Goal: Task Accomplishment & Management: Complete application form

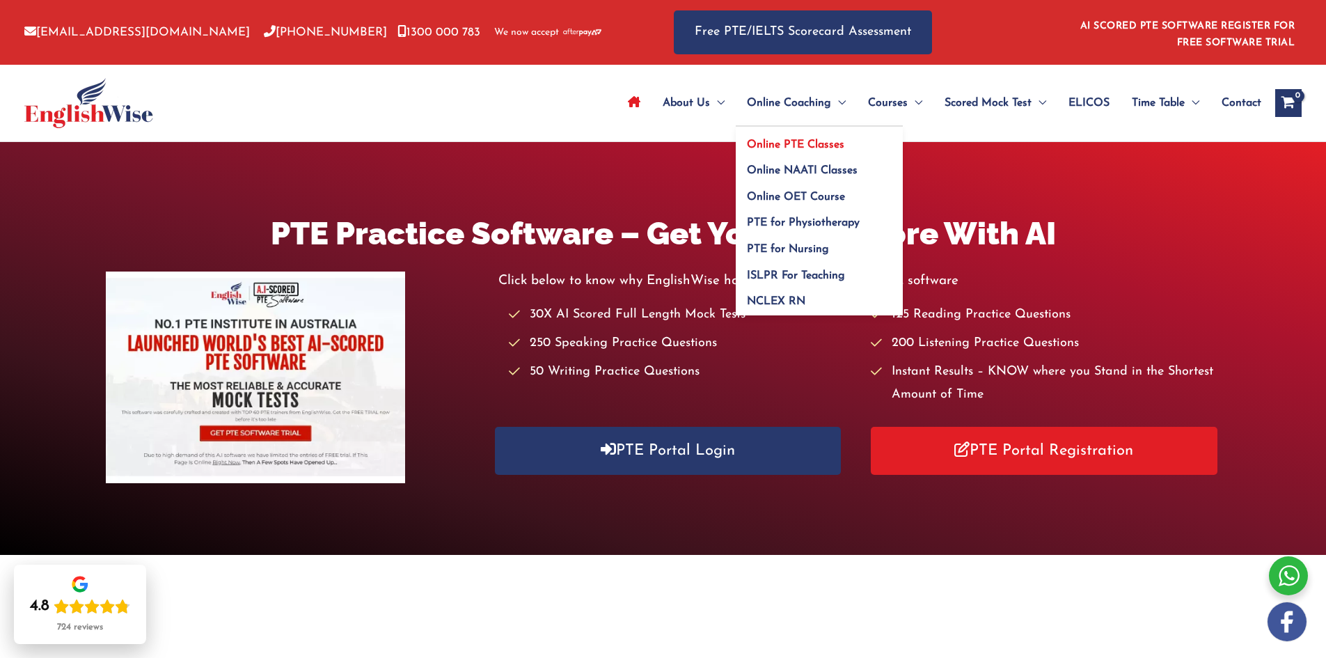
click at [812, 144] on span "Online PTE Classes" at bounding box center [795, 144] width 97 height 11
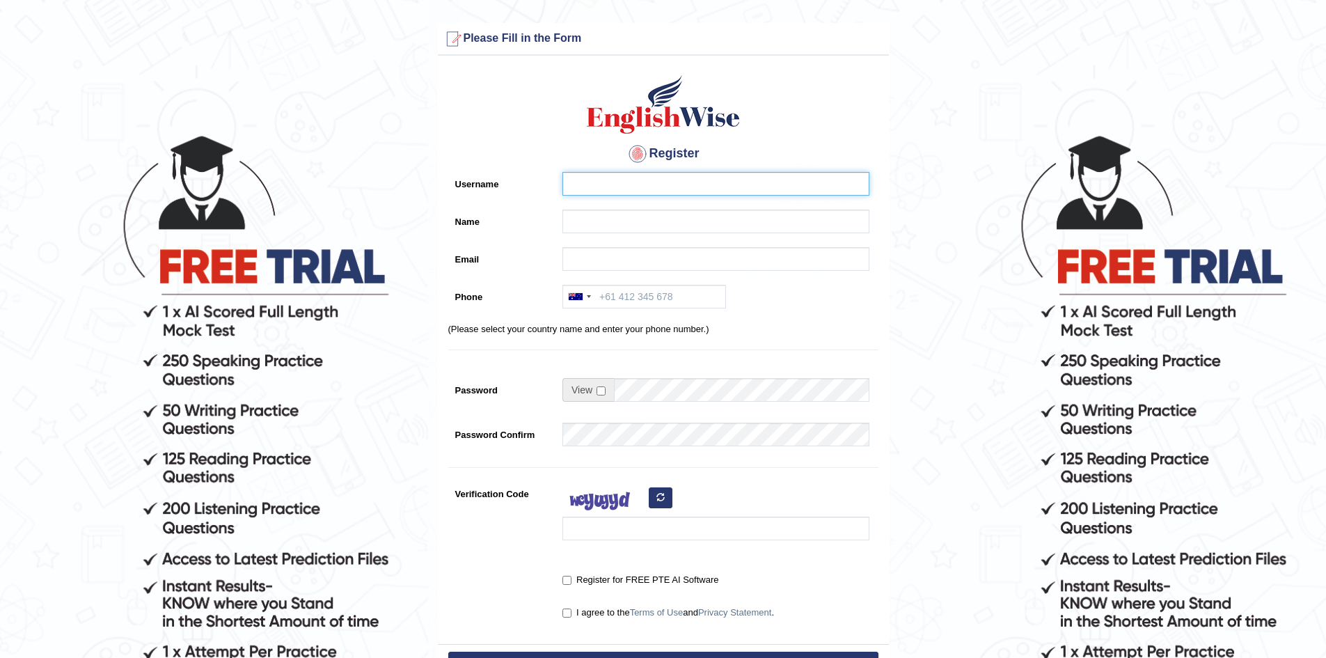
drag, startPoint x: 594, startPoint y: 184, endPoint x: 604, endPoint y: 179, distance: 10.6
click at [603, 179] on input "Username" at bounding box center [715, 184] width 307 height 24
click at [624, 185] on input "sheren" at bounding box center [715, 184] width 307 height 24
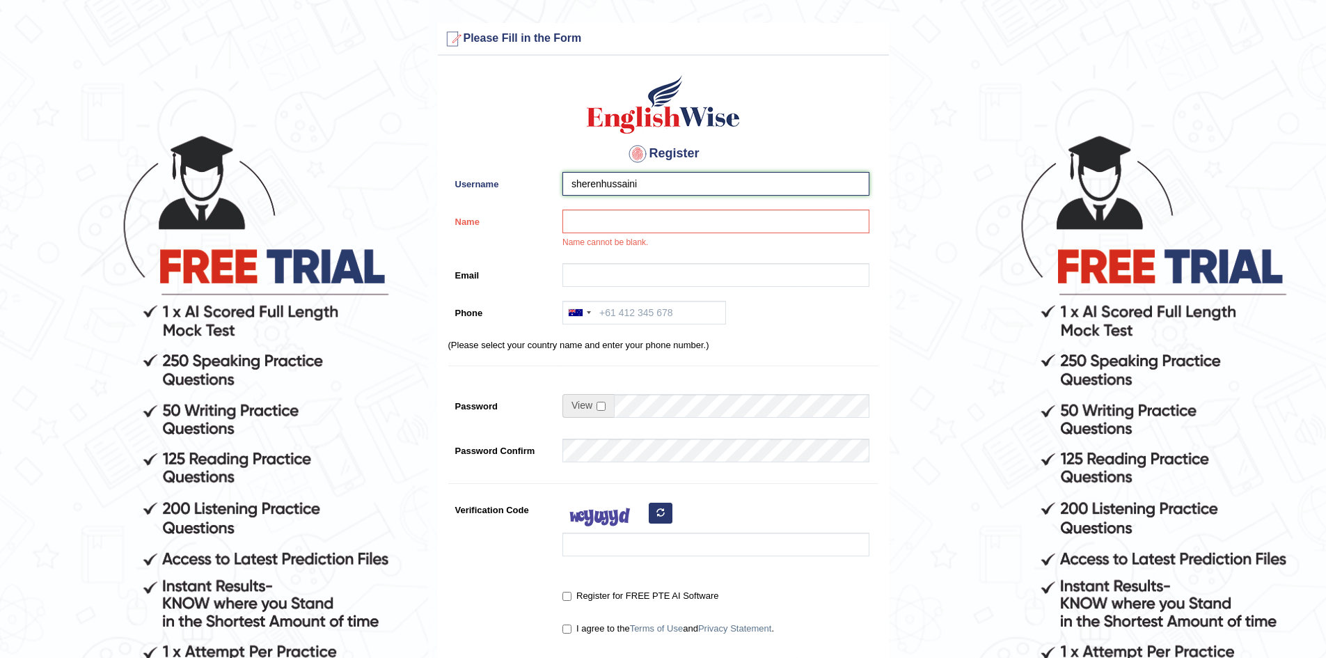
type input "sherenhussaini"
type input "Sheren"
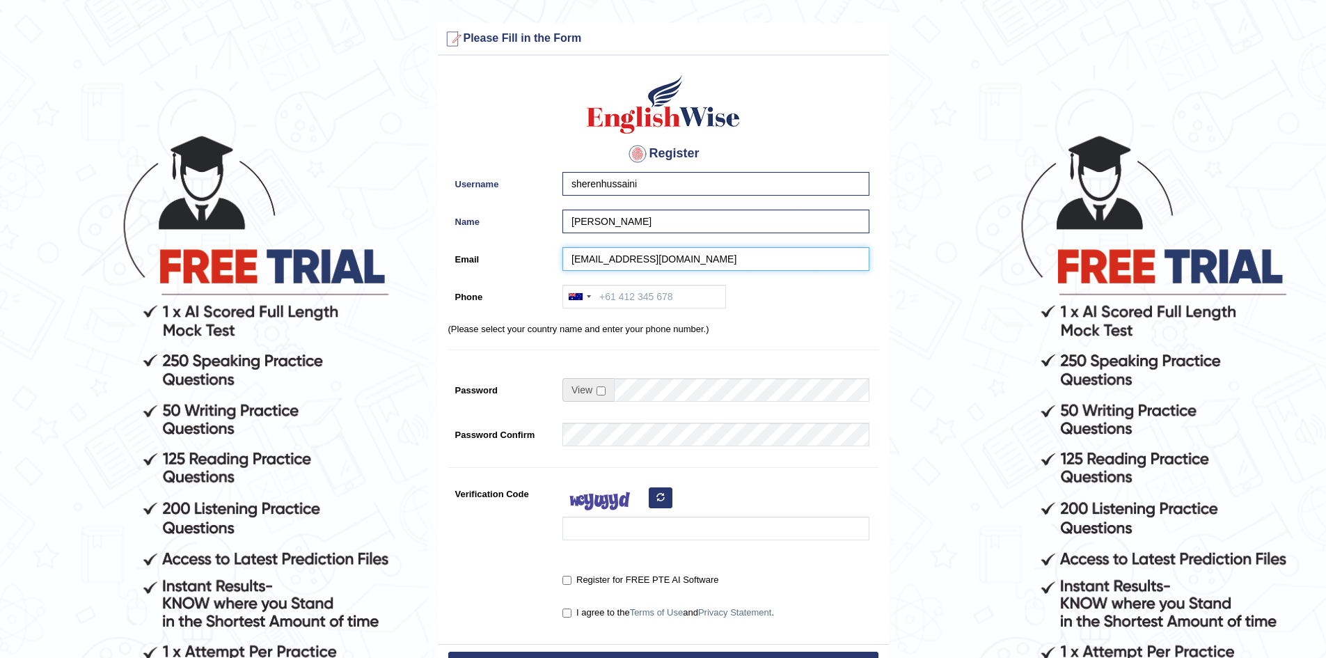
type input "sweet_shirin@ymail.com"
type input "0410138699"
click at [606, 390] on span at bounding box center [588, 390] width 52 height 24
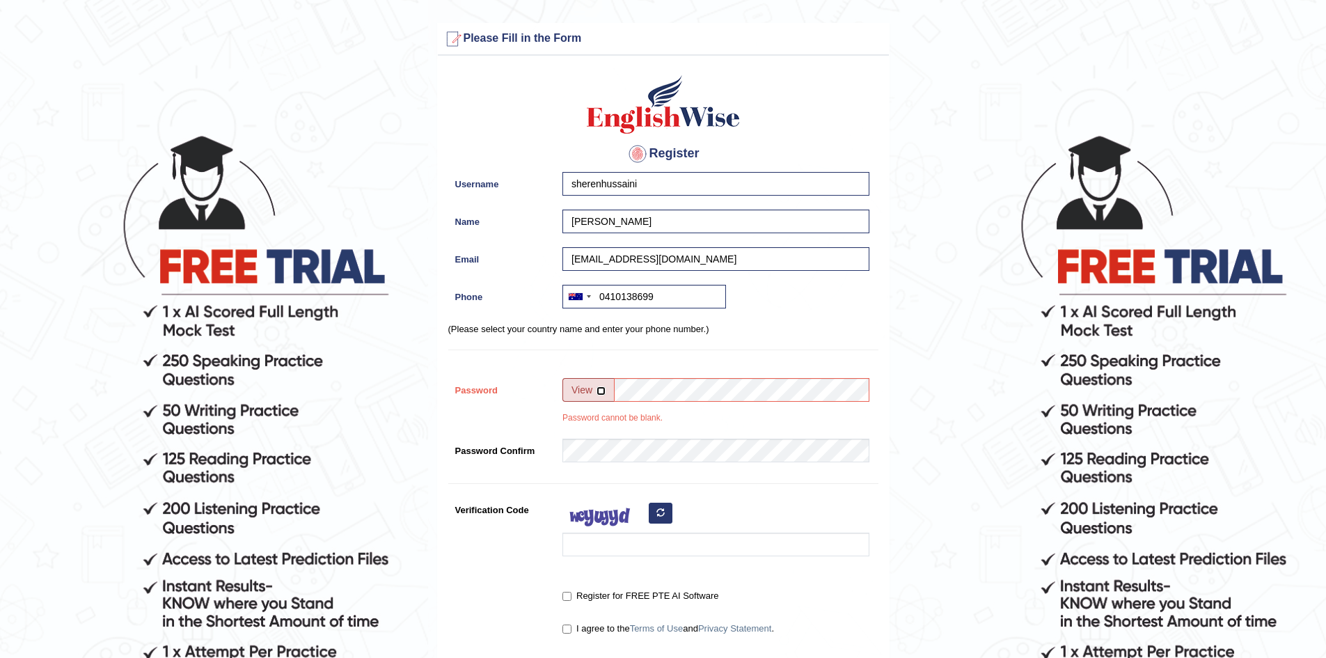
click at [601, 392] on input "checkbox" at bounding box center [601, 390] width 9 height 9
checkbox input "true"
click at [640, 391] on input "Password" at bounding box center [741, 390] width 255 height 24
type input "S"
type input "Sheren1990@"
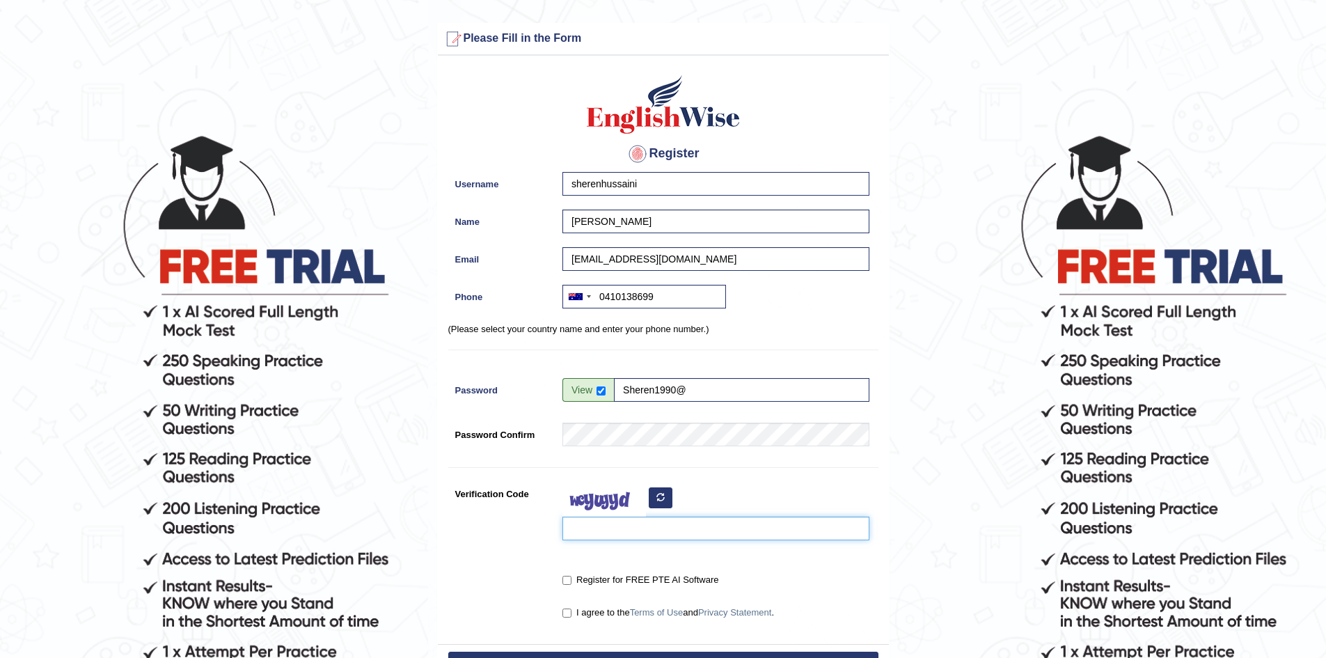
click at [620, 530] on input "Verification Code" at bounding box center [715, 529] width 307 height 24
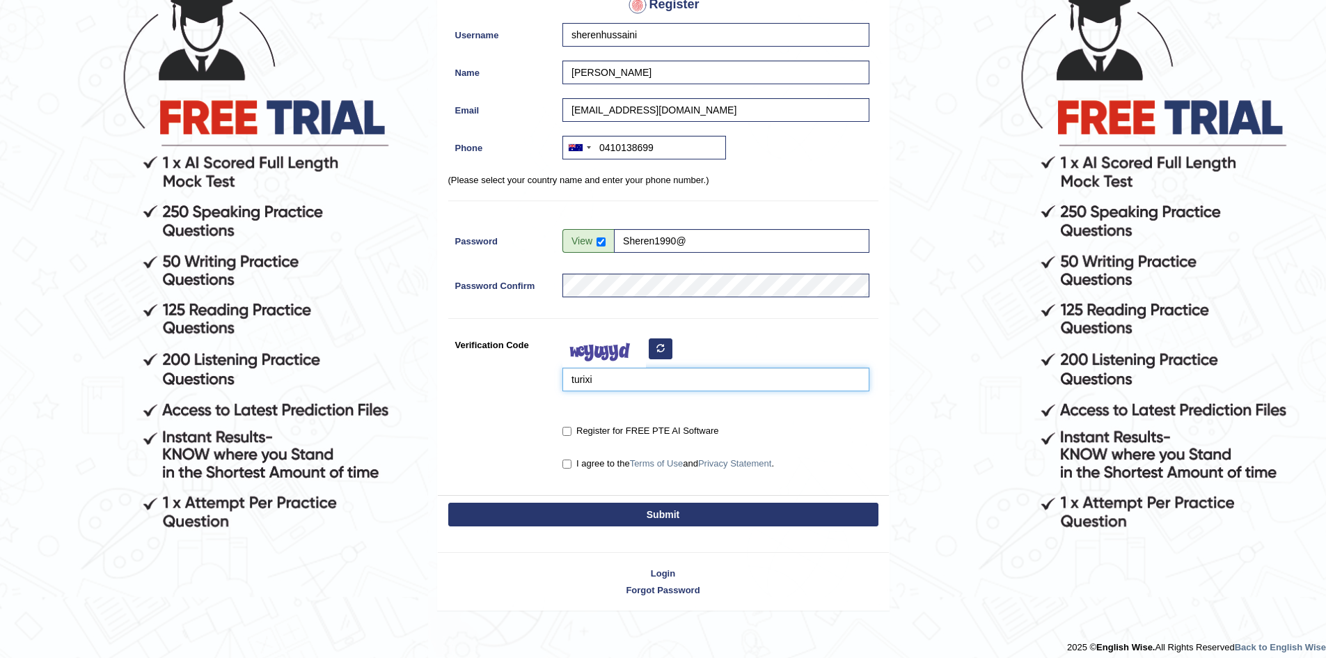
scroll to position [159, 0]
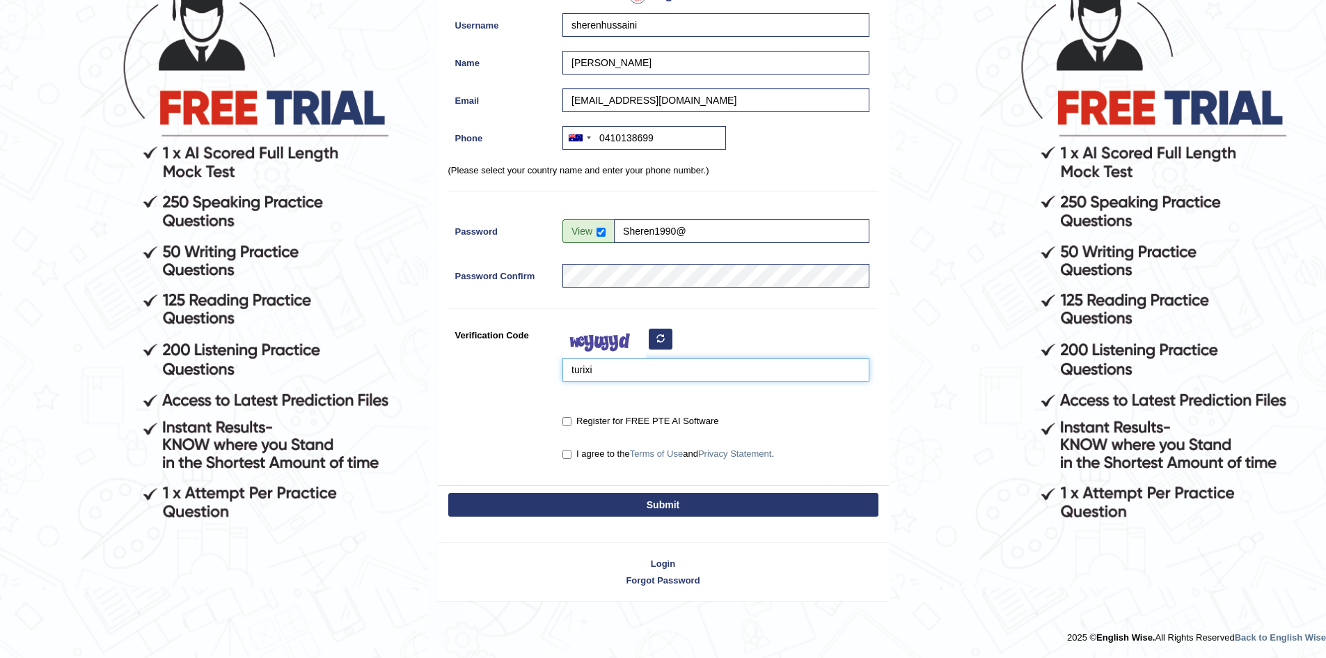
type input "turixi"
click at [564, 421] on input "Register for FREE PTE AI Software" at bounding box center [566, 421] width 9 height 9
checkbox input "true"
click at [569, 452] on input "I agree to the Terms of Use and Privacy Statement ." at bounding box center [566, 454] width 9 height 9
checkbox input "true"
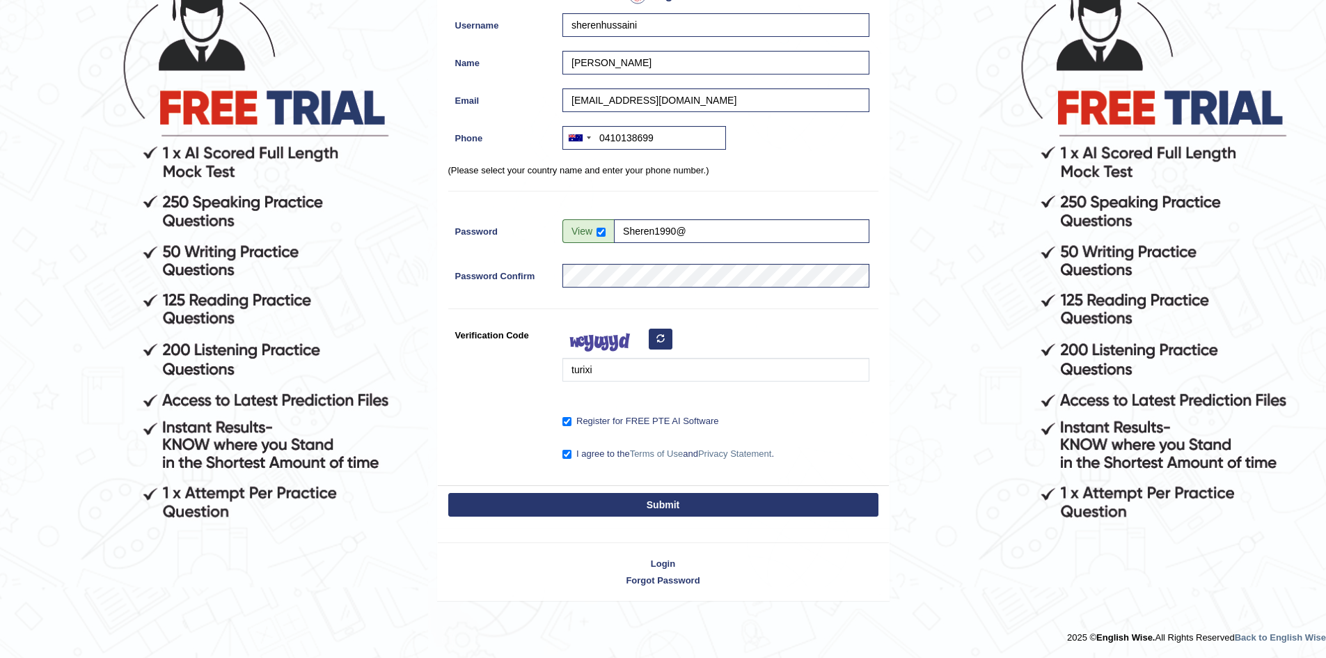
click at [616, 500] on button "Submit" at bounding box center [663, 505] width 430 height 24
type input "+61410138699"
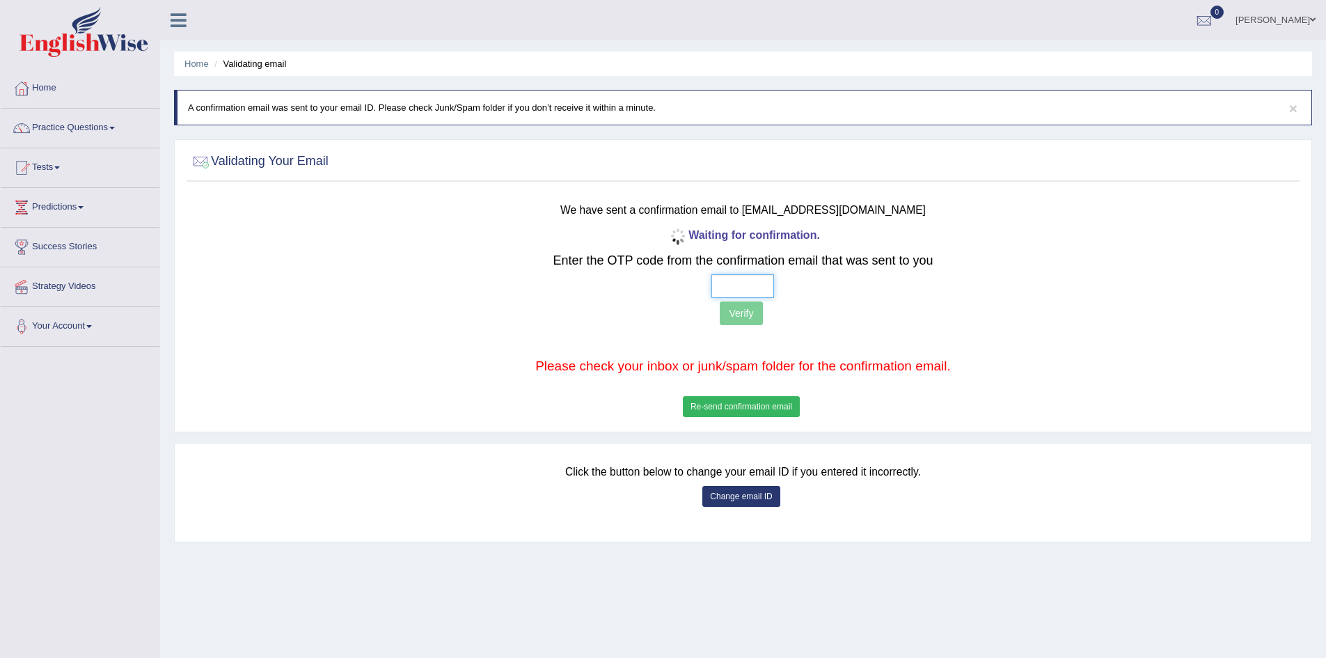
click at [742, 290] on input "text" at bounding box center [742, 286] width 63 height 24
type input "2 9 1 0"
click at [741, 320] on button "Verify" at bounding box center [741, 313] width 42 height 24
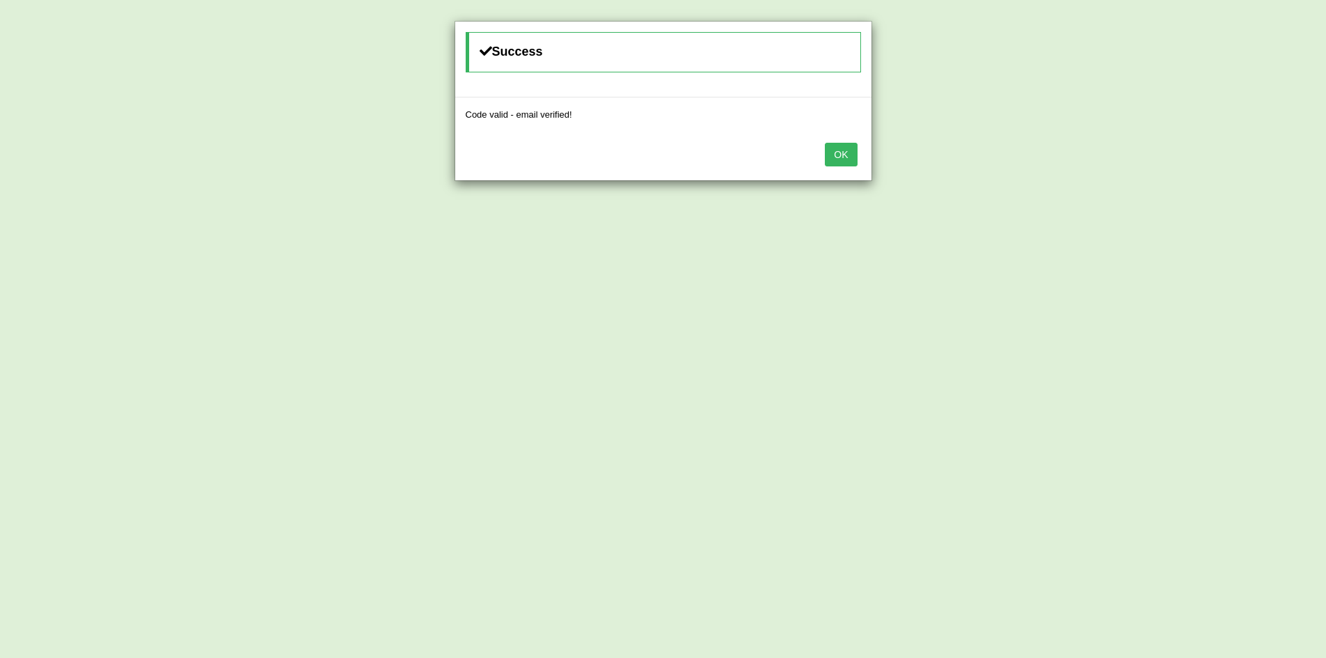
click at [851, 161] on button "OK" at bounding box center [841, 155] width 32 height 24
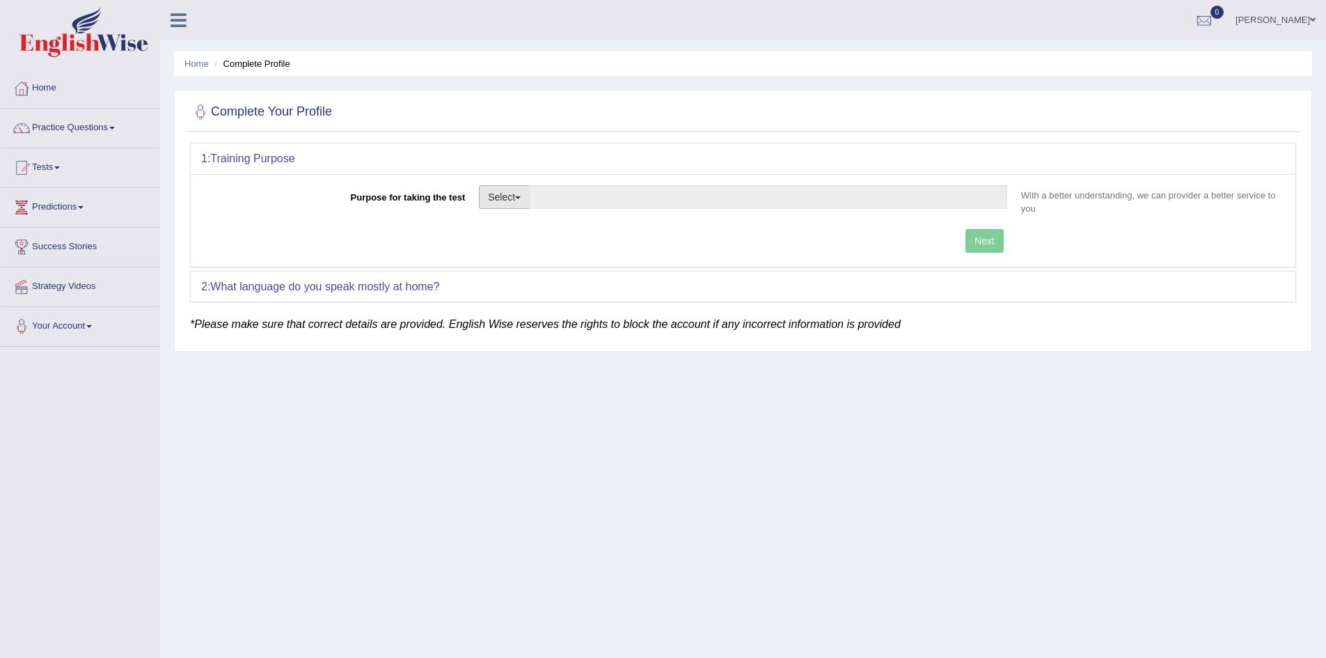
click at [520, 202] on button "Select" at bounding box center [504, 197] width 51 height 24
click at [551, 261] on link "Nursing" at bounding box center [542, 263] width 124 height 18
type input "Nursing"
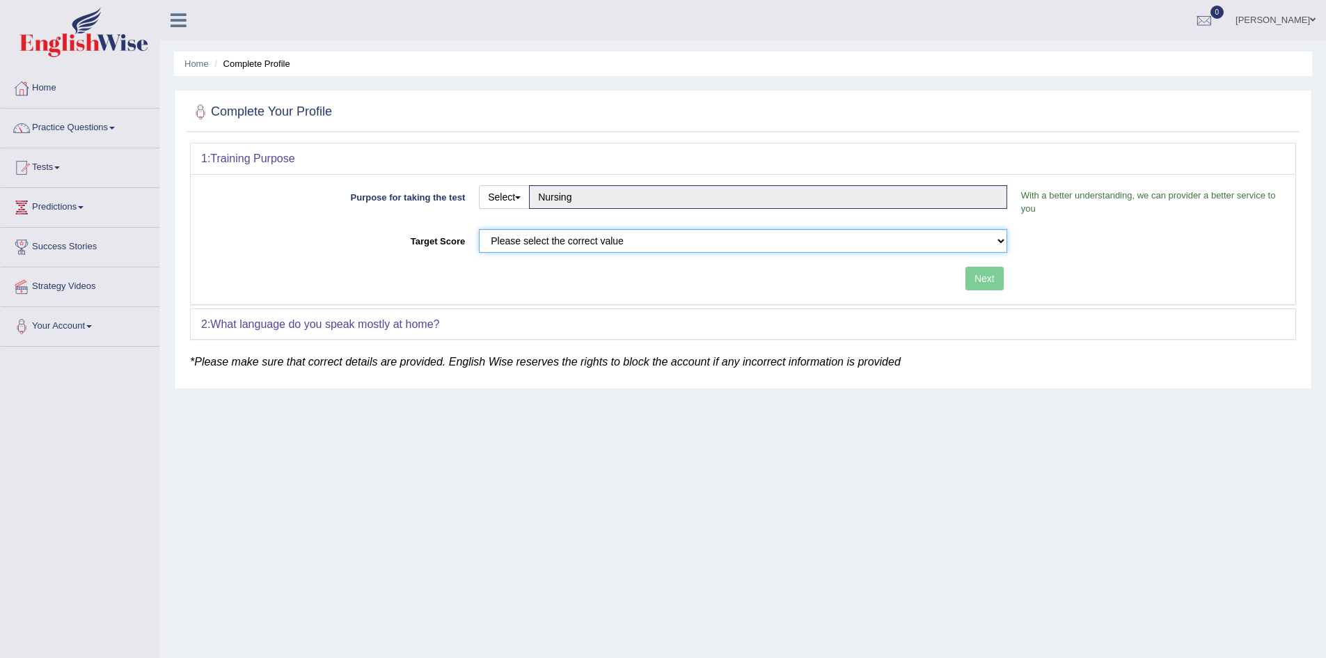
click at [757, 241] on select "Please select the correct value 50 (6 bands) 58 (6.5 bands) 65 (7 bands) 79 (8 …" at bounding box center [743, 241] width 528 height 24
select select "79"
click at [479, 229] on select "Please select the correct value 50 (6 bands) 58 (6.5 bands) 65 (7 bands) 79 (8 …" at bounding box center [743, 241] width 528 height 24
click at [978, 278] on button "Next" at bounding box center [984, 279] width 38 height 24
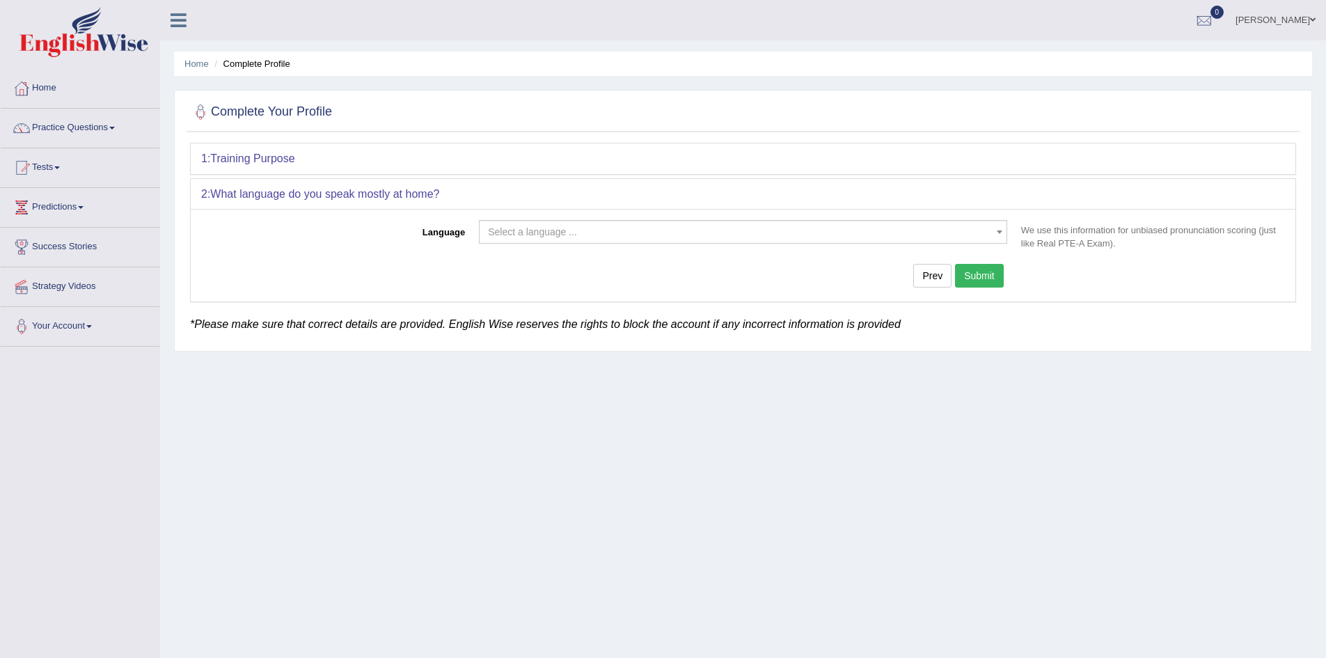
click at [750, 241] on span "Select a language ..." at bounding box center [743, 232] width 528 height 24
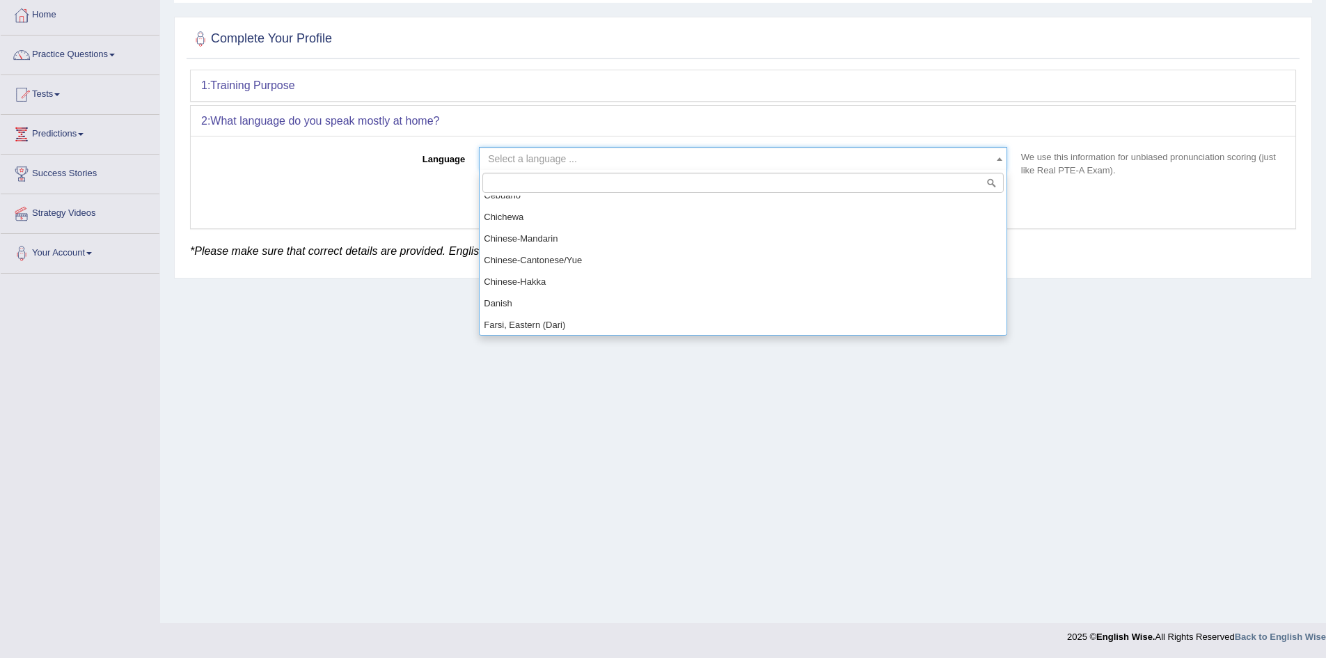
scroll to position [348, 0]
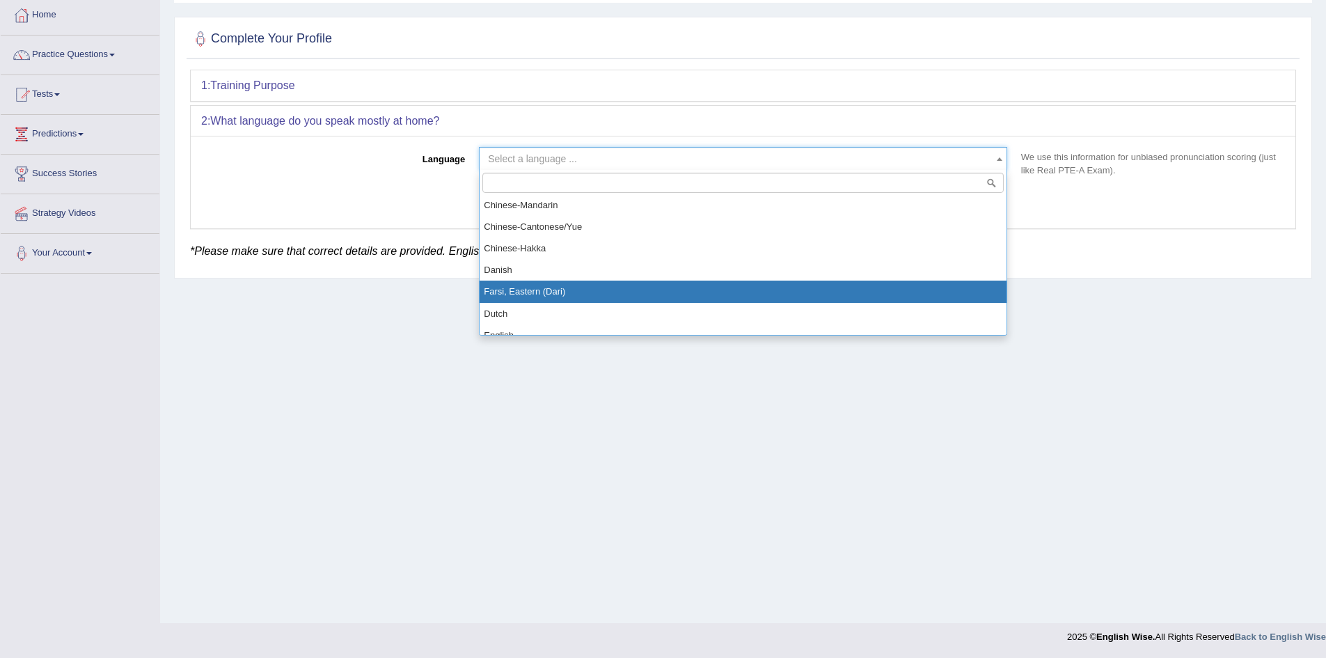
select select "Farsi, Eastern (Dari)"
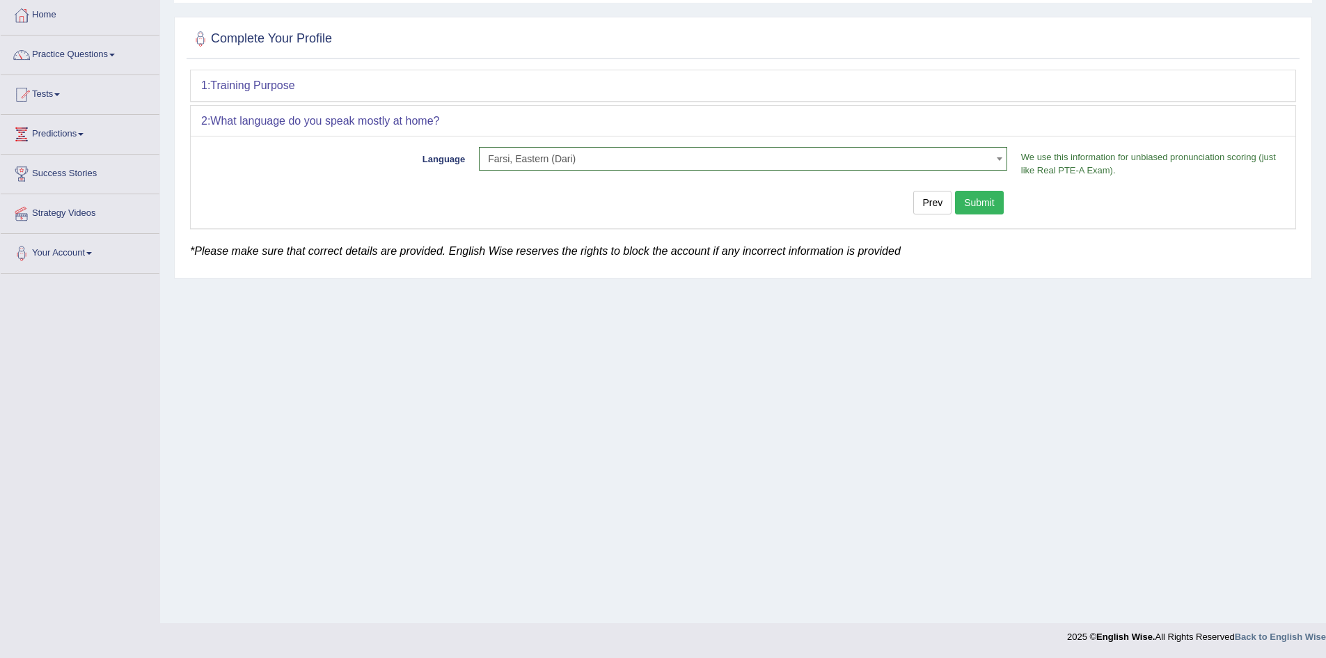
click at [977, 200] on button "Submit" at bounding box center [979, 203] width 49 height 24
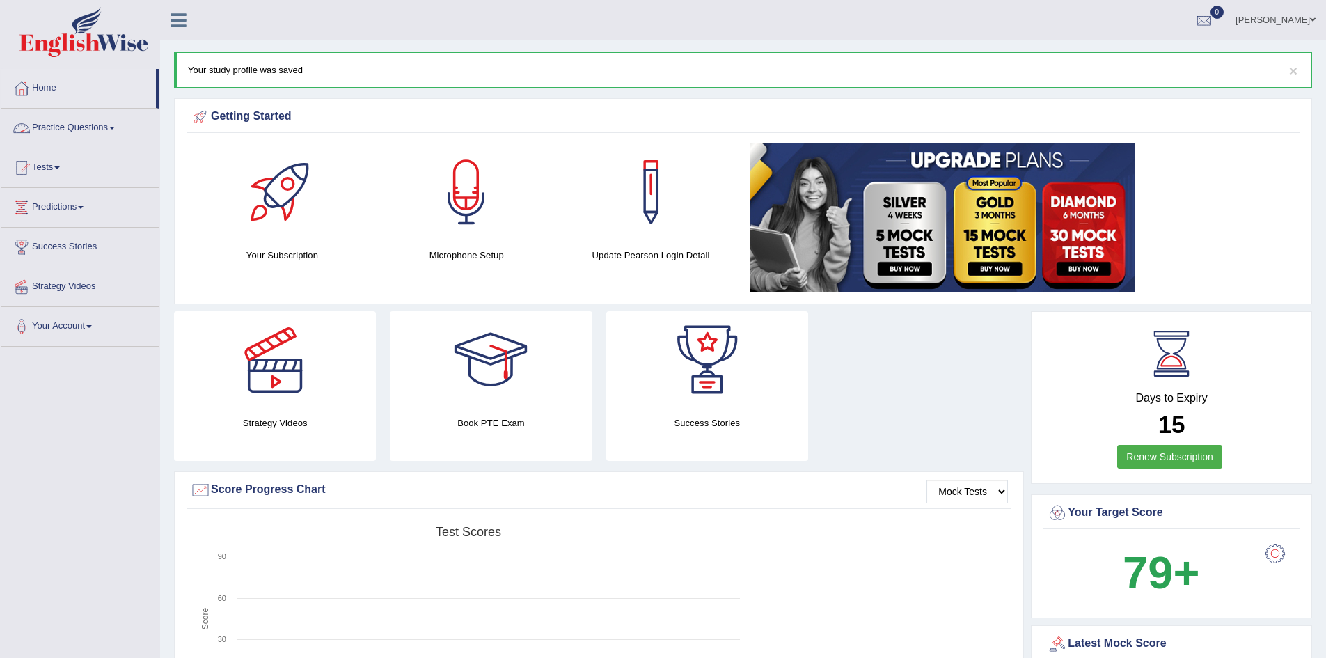
click at [87, 127] on link "Practice Questions" at bounding box center [80, 126] width 159 height 35
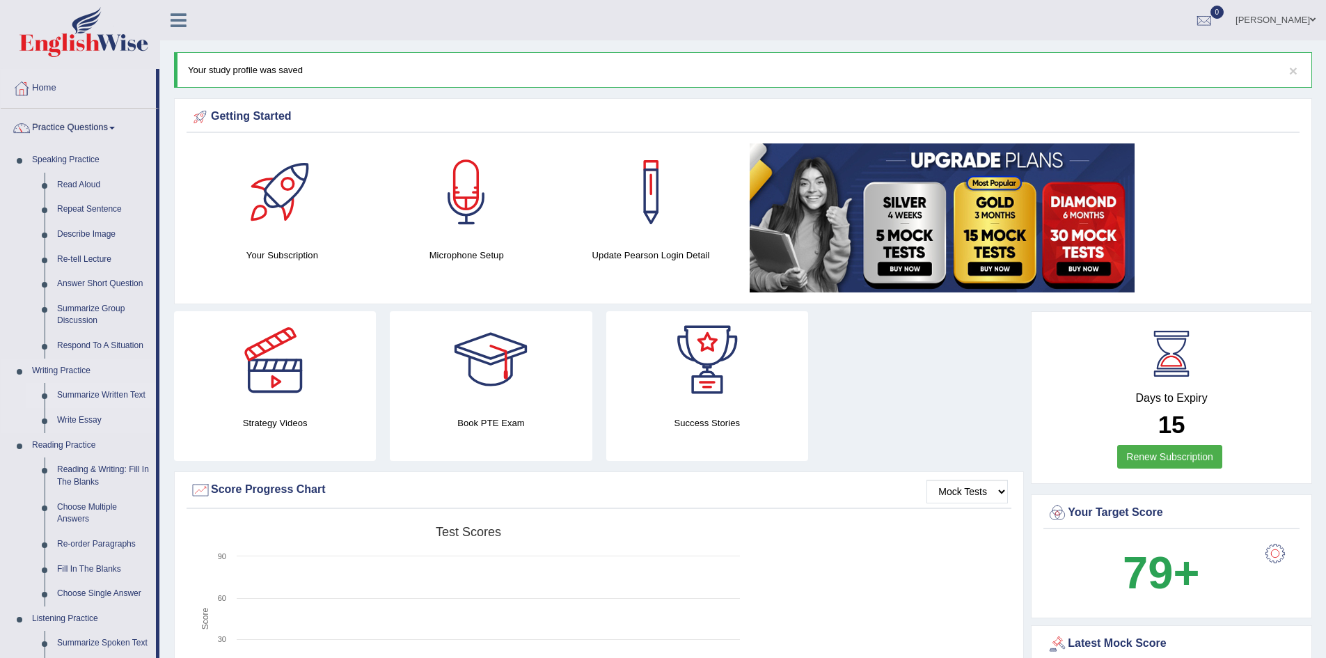
click at [84, 393] on link "Summarize Written Text" at bounding box center [103, 395] width 105 height 25
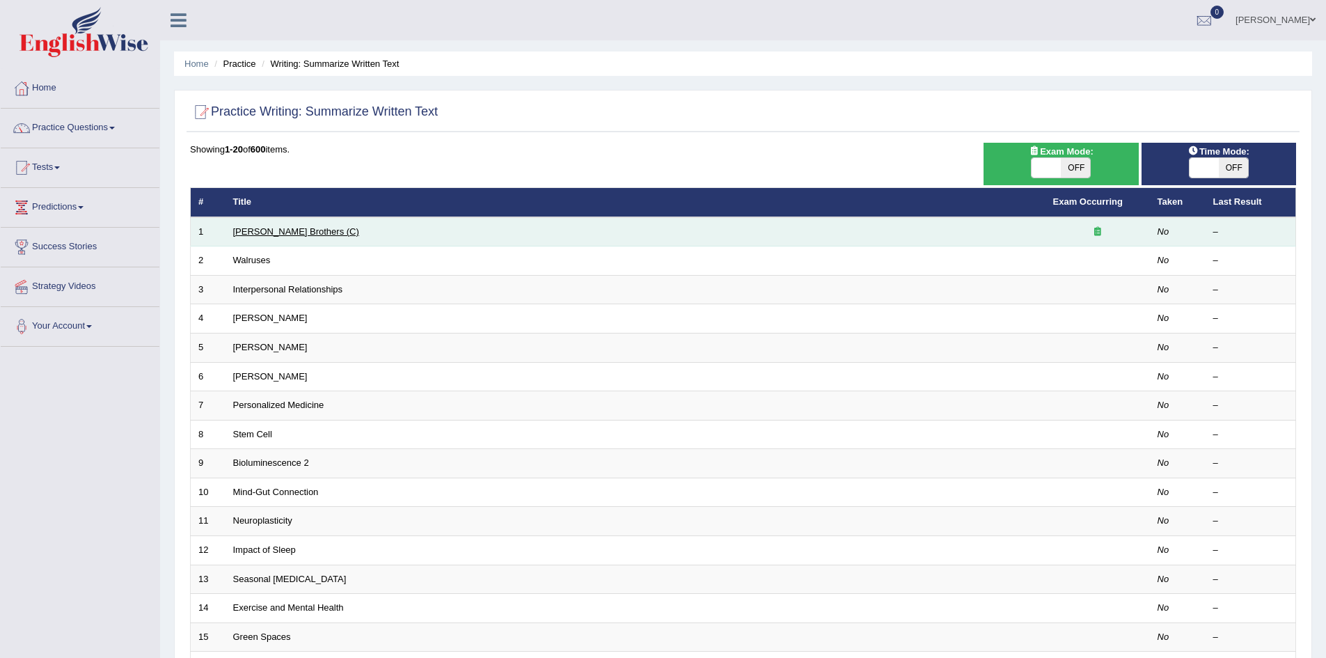
click at [271, 235] on link "[PERSON_NAME] Brothers (C)" at bounding box center [296, 231] width 126 height 10
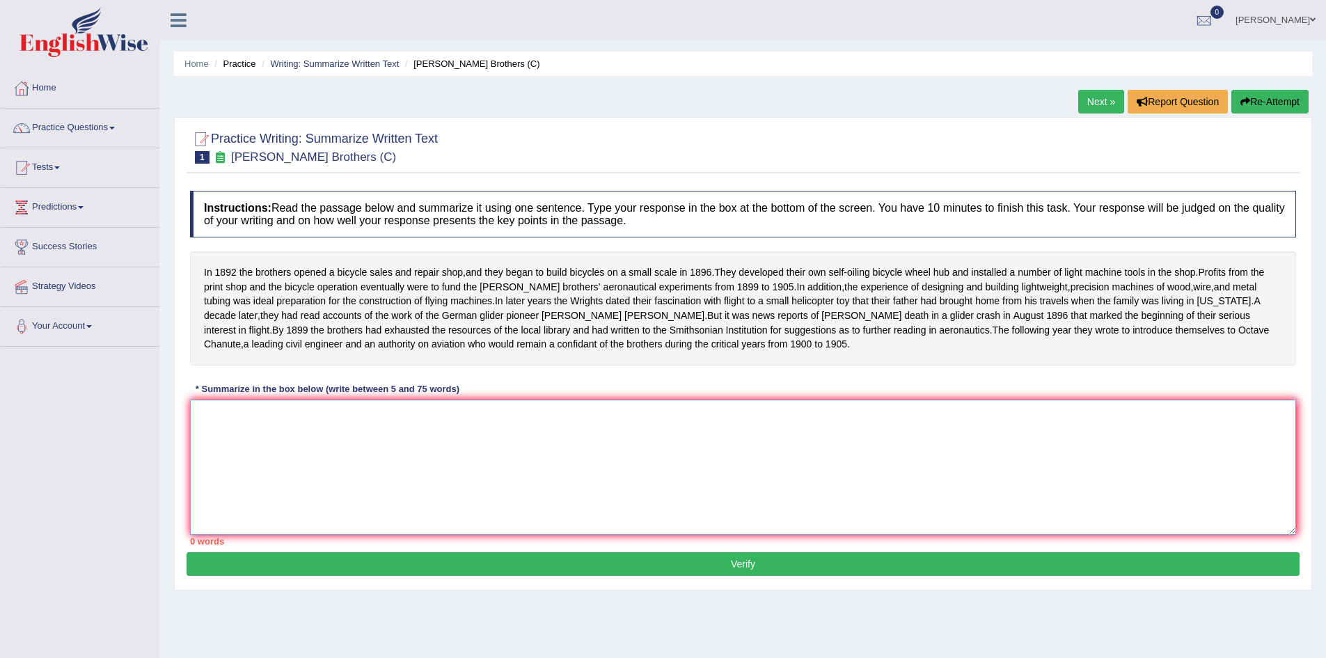
click at [257, 450] on textarea at bounding box center [743, 467] width 1106 height 135
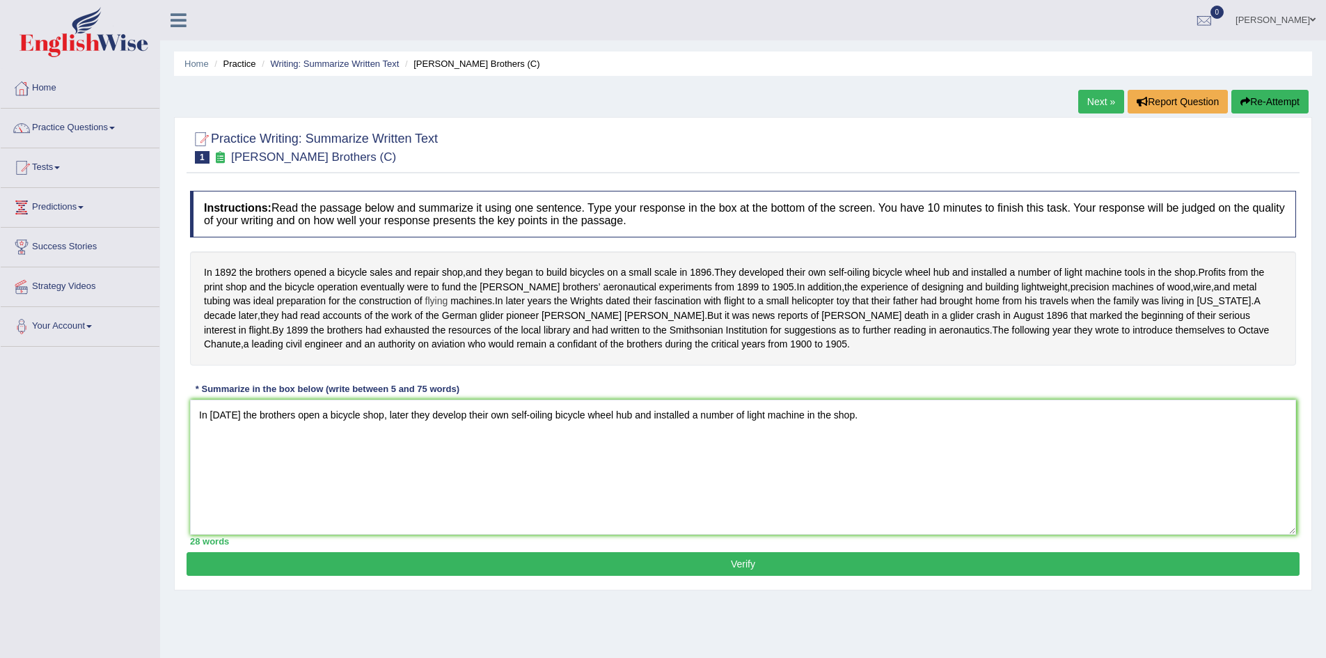
drag, startPoint x: 484, startPoint y: 303, endPoint x: 413, endPoint y: 298, distance: 71.2
click at [409, 299] on div "In 1892 the brothers opened a bicycle sales and repair shop , and they began to…" at bounding box center [743, 308] width 1106 height 114
drag, startPoint x: 481, startPoint y: 297, endPoint x: 337, endPoint y: 278, distance: 145.3
click at [337, 278] on div "In 1892 the brothers opened a bicycle sales and repair shop , and they began to…" at bounding box center [743, 308] width 1106 height 114
click at [881, 444] on textarea "In 1982 the brothers open a bicycle shop, later they develop their own self-oil…" at bounding box center [743, 467] width 1106 height 135
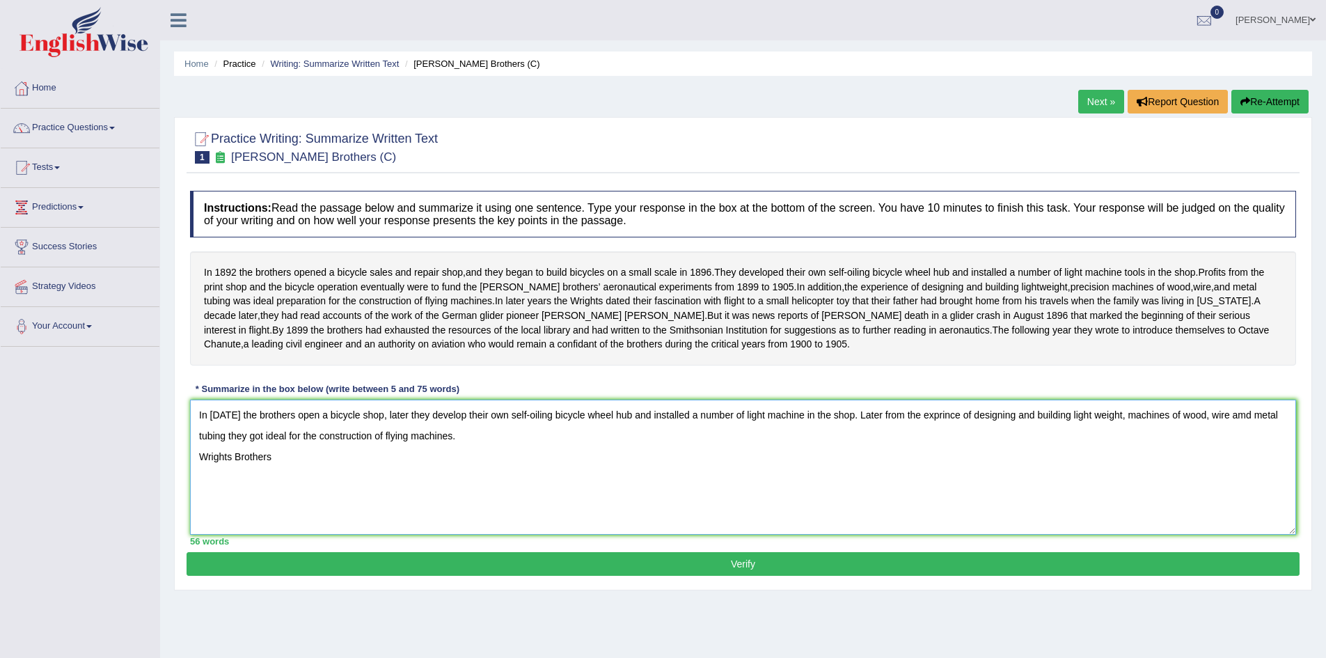
type textarea "In 1982 the brothers open a bicycle shop, later they develop their own self-oil…"
drag, startPoint x: 336, startPoint y: 505, endPoint x: 168, endPoint y: 432, distance: 182.4
click at [168, 432] on div "Home Practice Writing: Summarize Written Text Wright Brothers (C) Next » Report…" at bounding box center [743, 348] width 1166 height 696
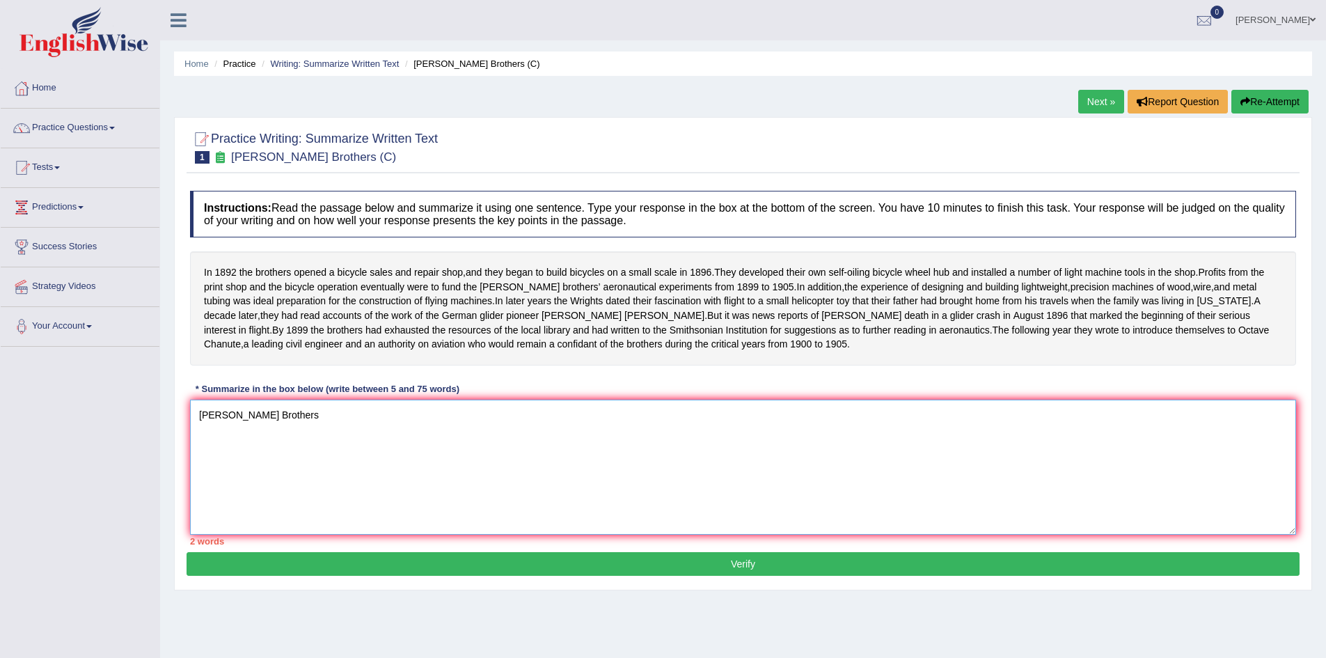
drag, startPoint x: 274, startPoint y: 444, endPoint x: 58, endPoint y: 409, distance: 218.7
click at [58, 409] on div "Toggle navigation Home Practice Questions Speaking Practice Read Aloud Repeat S…" at bounding box center [663, 362] width 1326 height 724
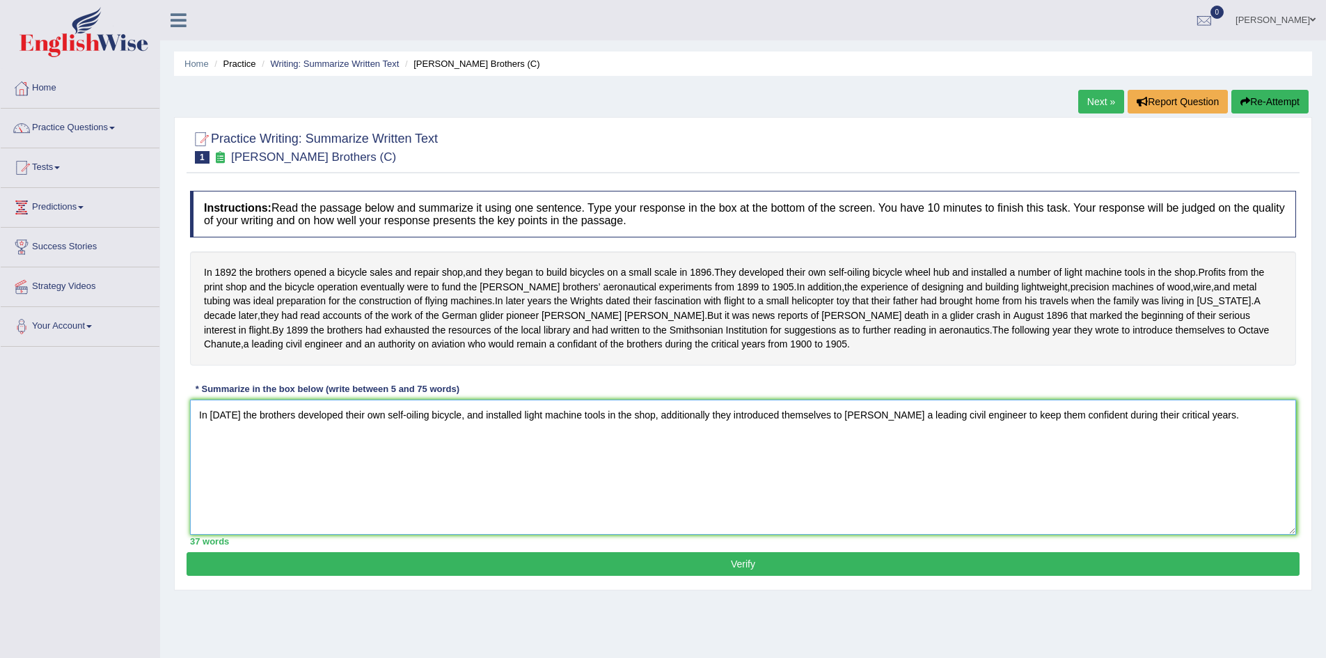
type textarea "In 1892 the brothers developed their own self-oiling bicycle, and installed lig…"
click at [754, 576] on button "Verify" at bounding box center [743, 564] width 1113 height 24
